Goal: Task Accomplishment & Management: Manage account settings

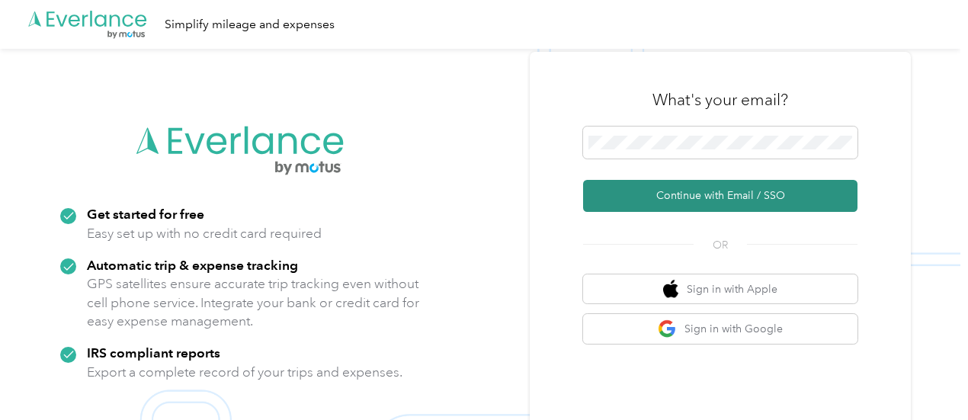
click at [747, 191] on button "Continue with Email / SSO" at bounding box center [720, 196] width 274 height 32
click at [729, 193] on button "Continue with Email / SSO" at bounding box center [720, 196] width 274 height 32
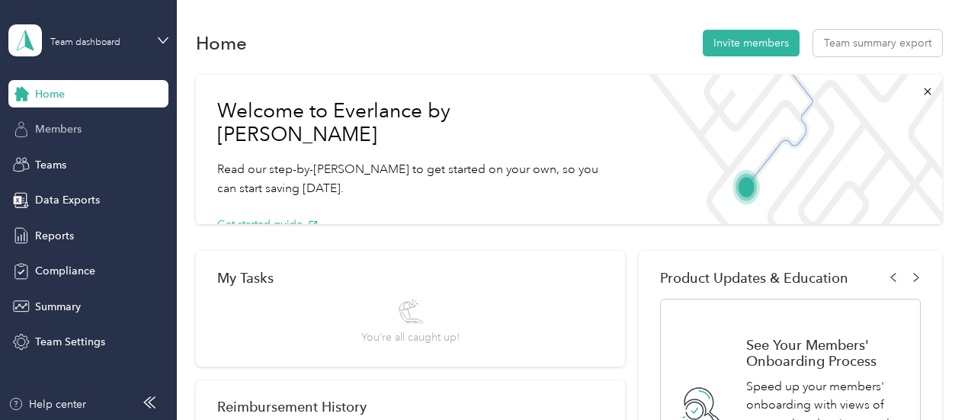
click at [43, 130] on span "Members" at bounding box center [58, 129] width 46 height 16
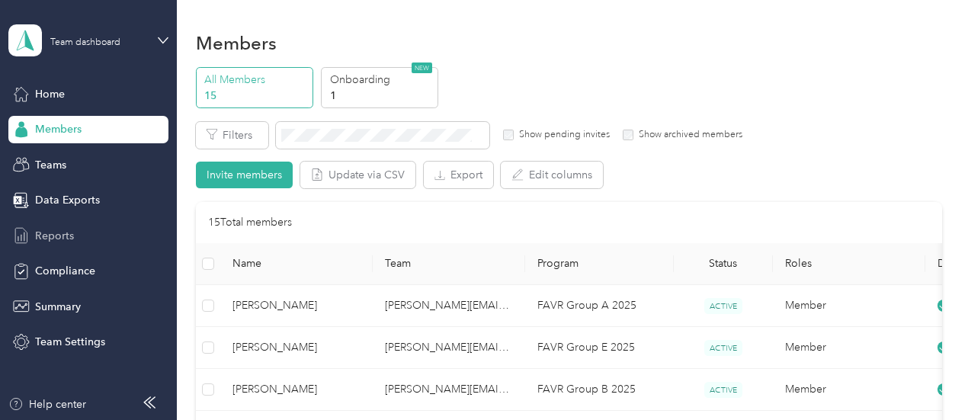
click at [57, 236] on span "Reports" at bounding box center [54, 236] width 39 height 16
